Goal: Navigation & Orientation: Find specific page/section

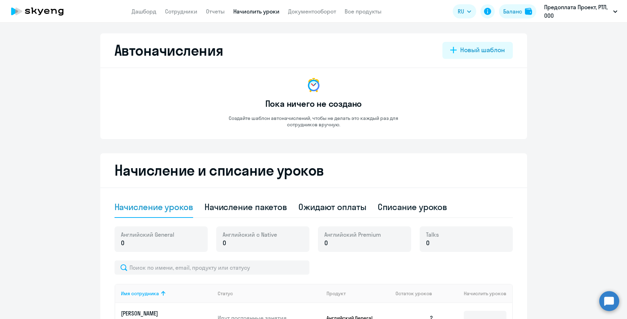
select select "10"
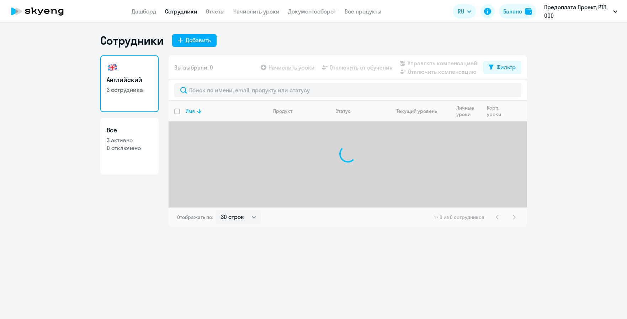
select select "30"
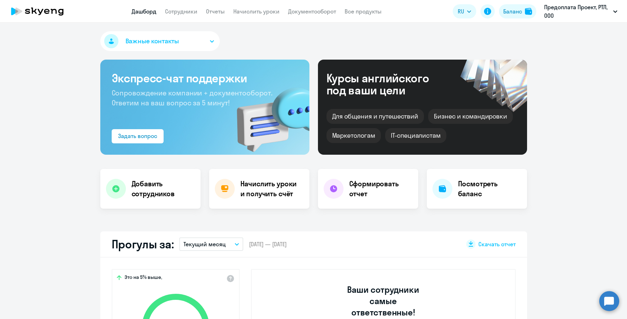
select select "30"
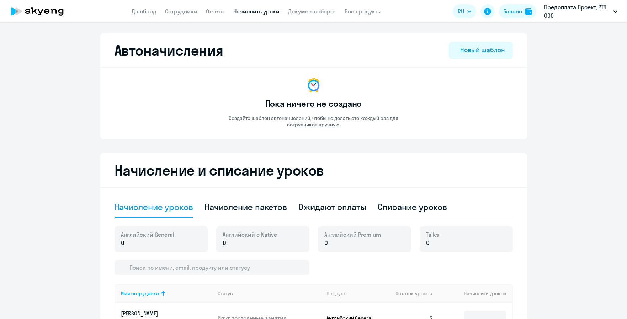
select select "10"
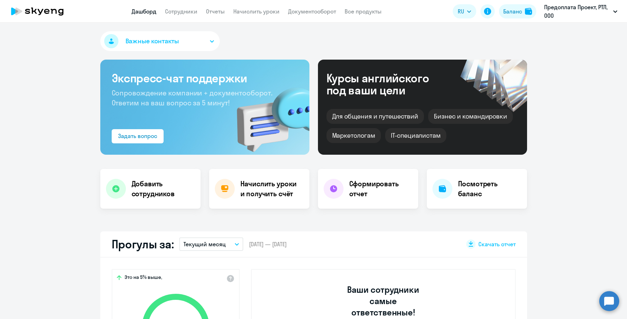
select select "30"
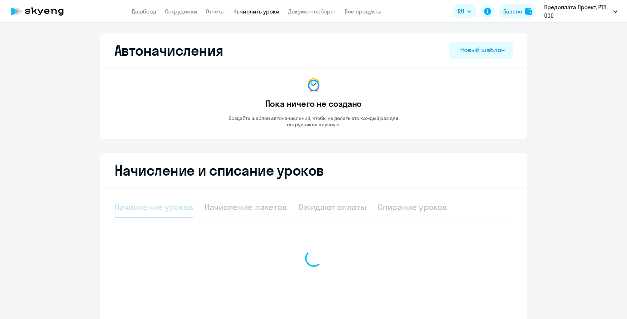
select select "10"
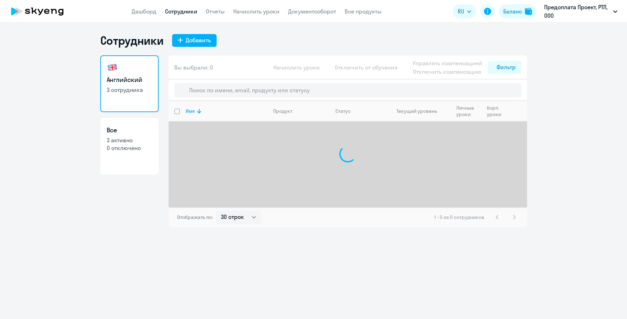
select select "30"
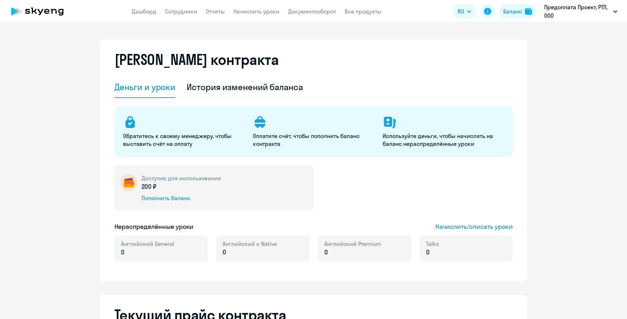
select select "english_adult_not_native_speaker"
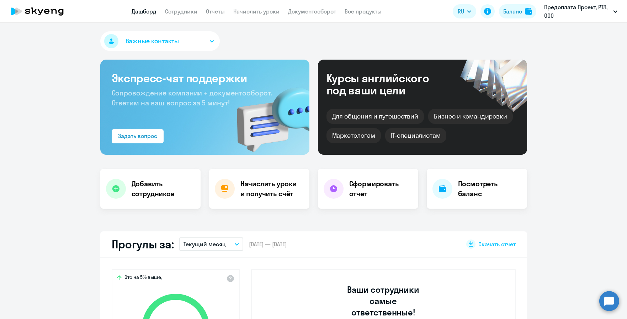
select select "30"
